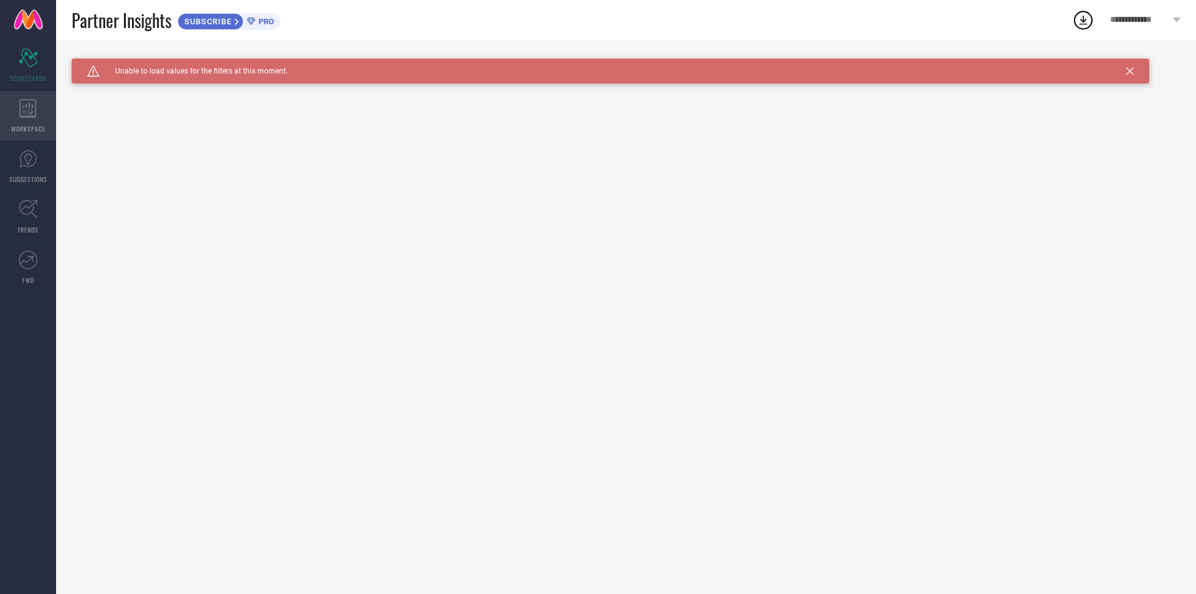
click at [32, 105] on icon at bounding box center [27, 108] width 17 height 19
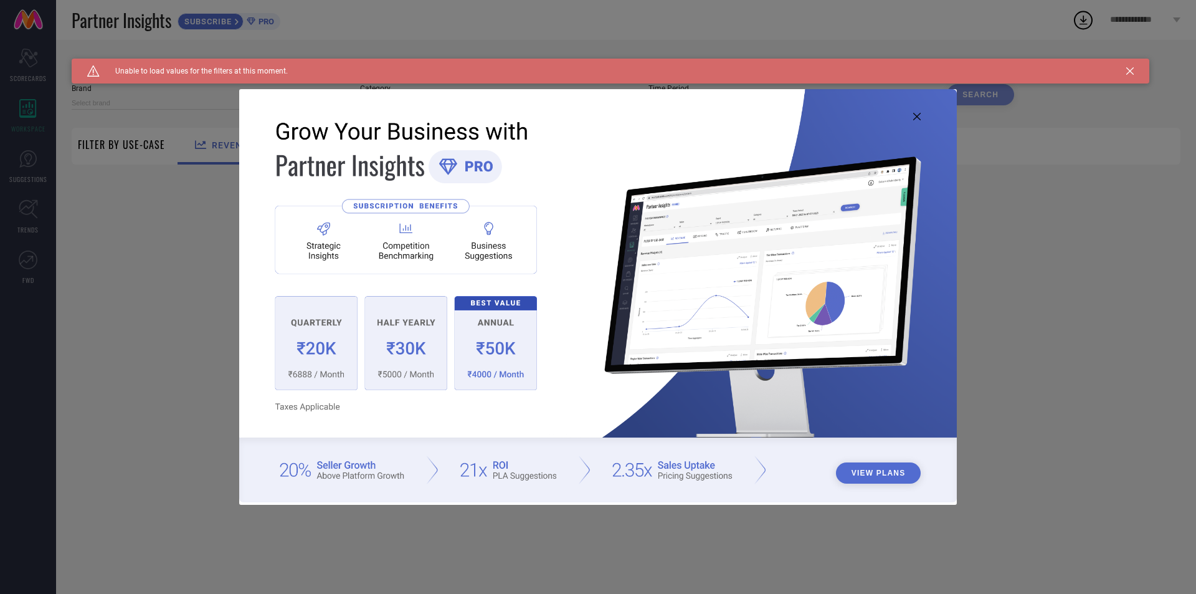
type input "1 STOP FASHION"
type input "All"
click at [916, 113] on icon at bounding box center [916, 116] width 7 height 7
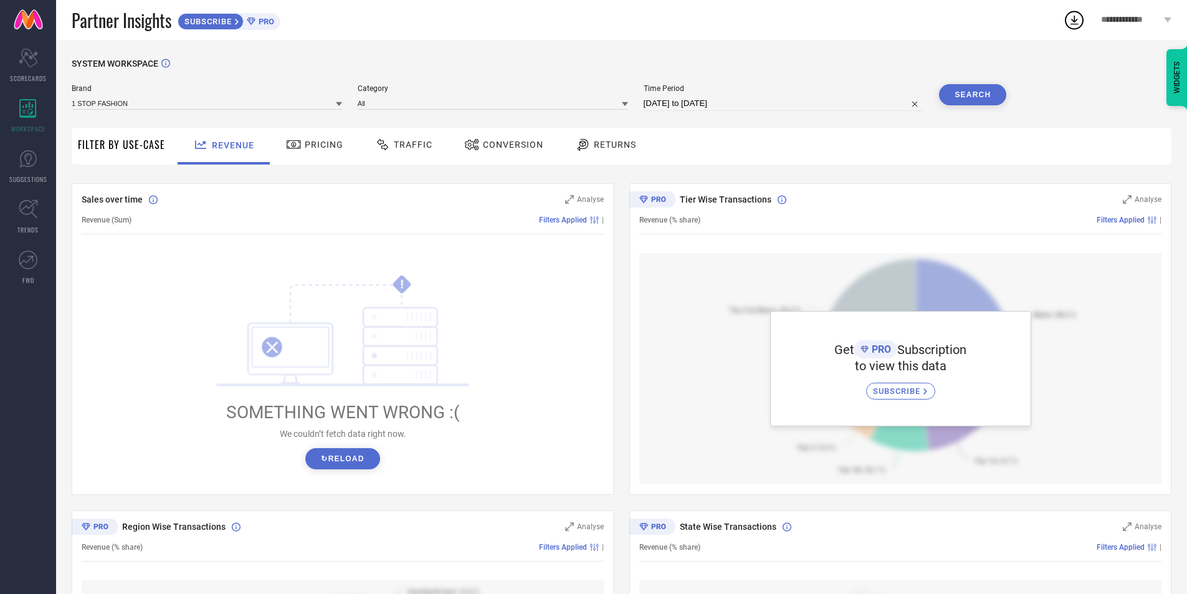
click at [327, 141] on span "Pricing" at bounding box center [324, 145] width 39 height 10
